Goal: Information Seeking & Learning: Learn about a topic

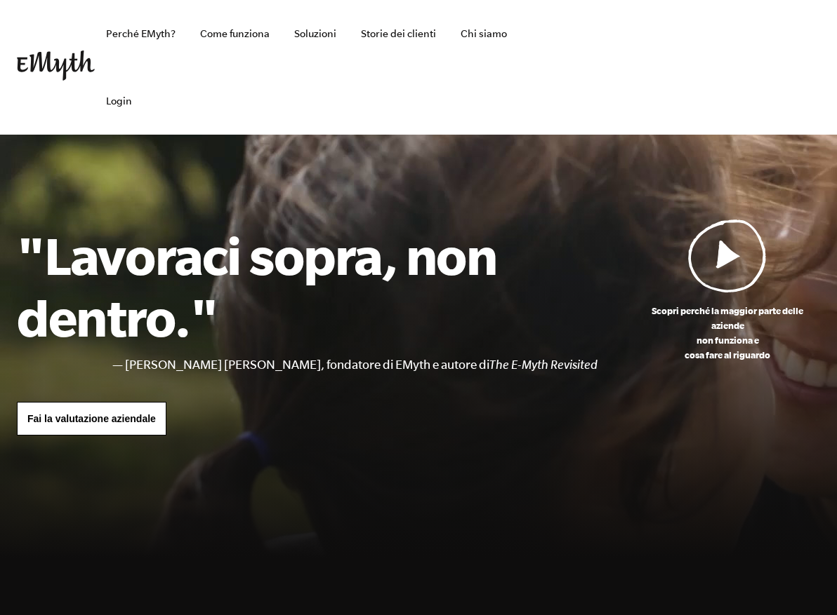
click at [326, 100] on ul "Perché EMyth? Come funziona Soluzioni Storie dei clienti Chi siamo Login" at bounding box center [306, 67] width 423 height 135
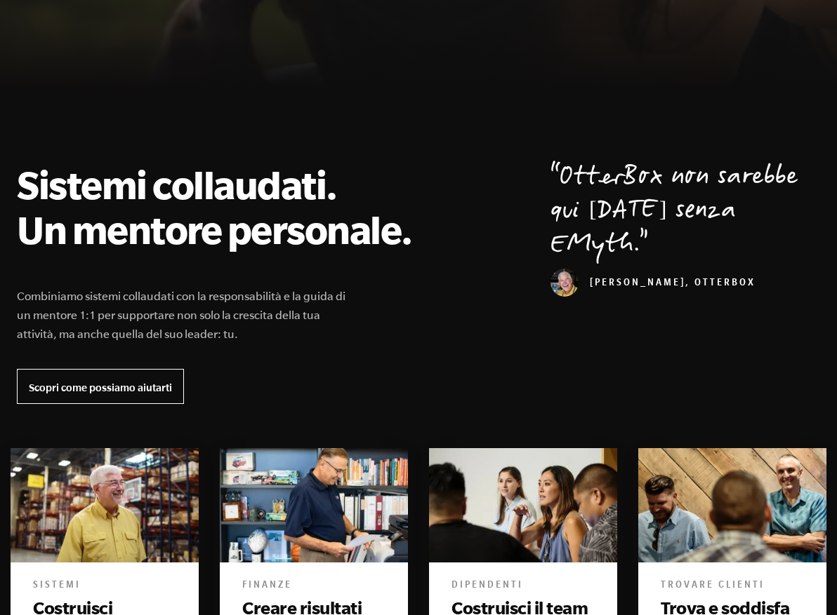
scroll to position [491, 0]
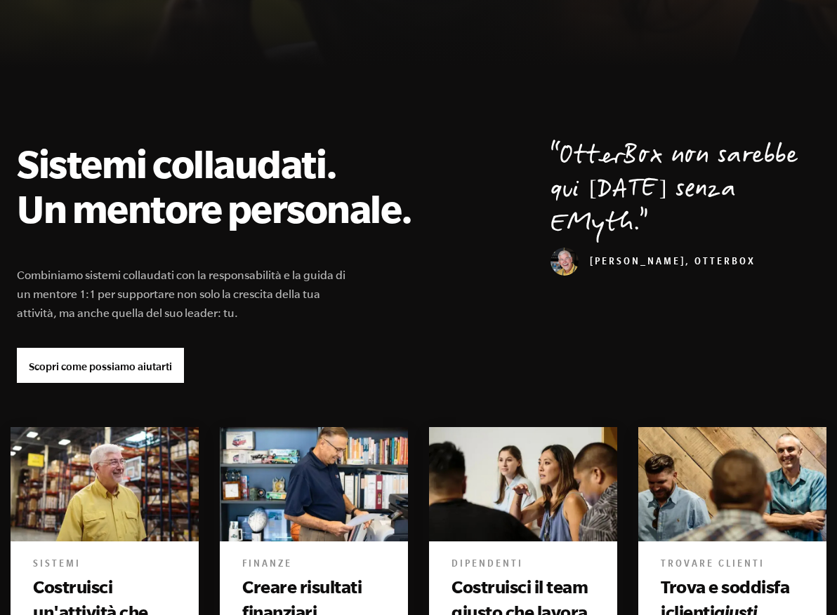
click at [164, 369] on font "Scopri come possiamo aiutarti" at bounding box center [100, 367] width 143 height 12
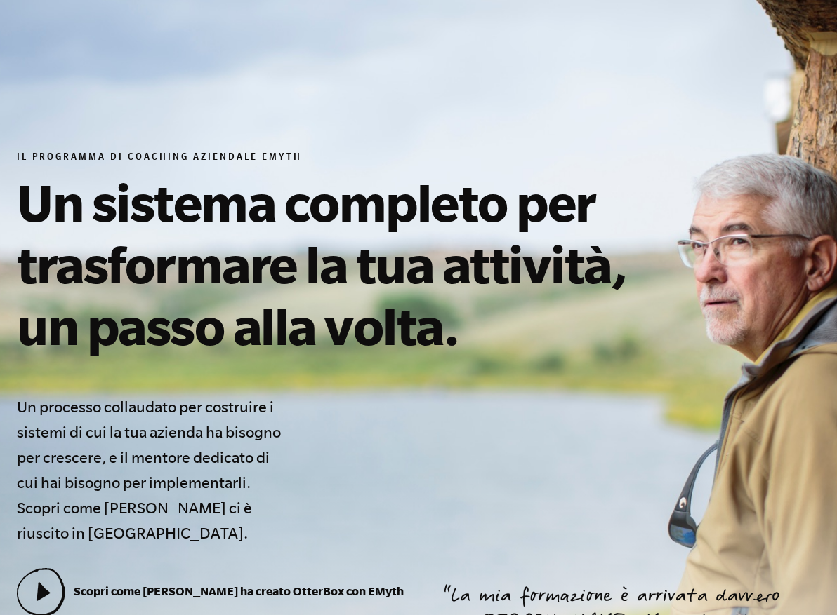
scroll to position [211, 0]
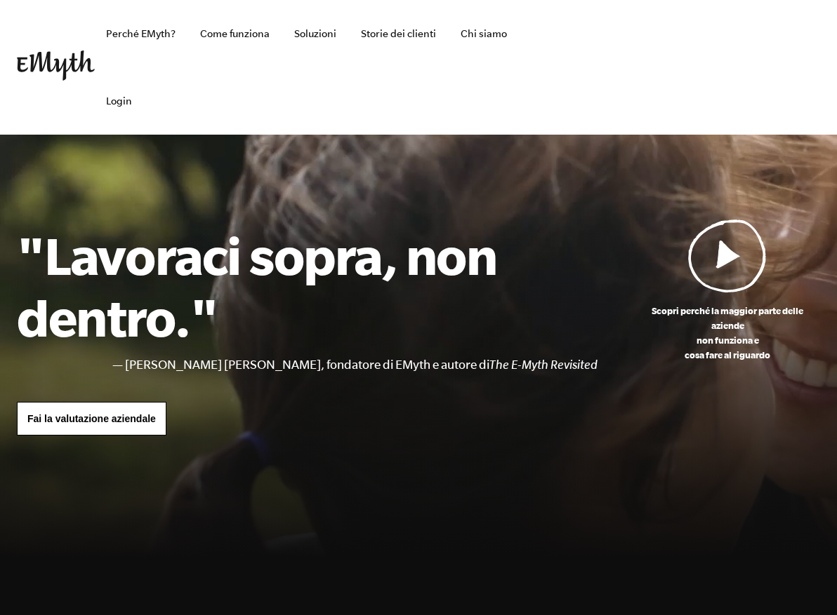
click at [420, 119] on ul "Perché EMyth? Come funziona Soluzioni Storie dei clienti Chi siamo Login" at bounding box center [306, 67] width 423 height 135
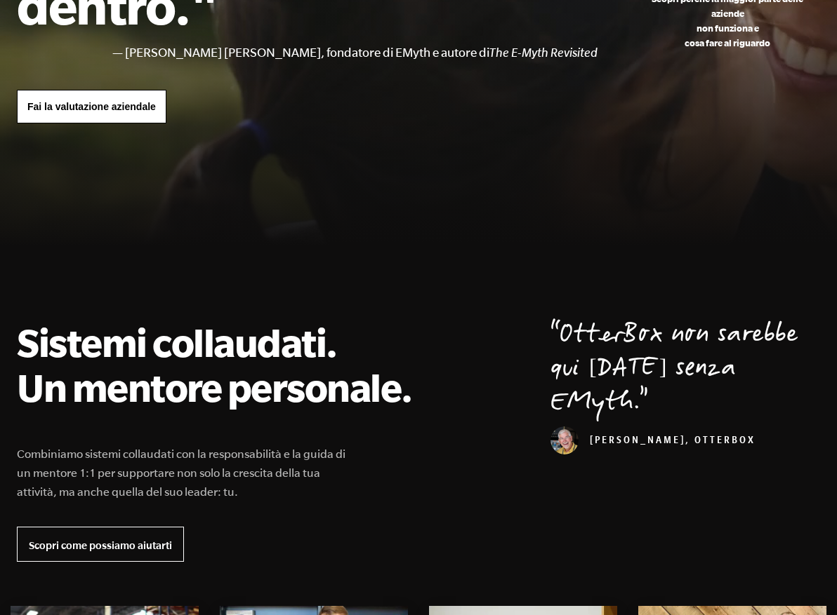
scroll to position [421, 0]
